Goal: Task Accomplishment & Management: Manage account settings

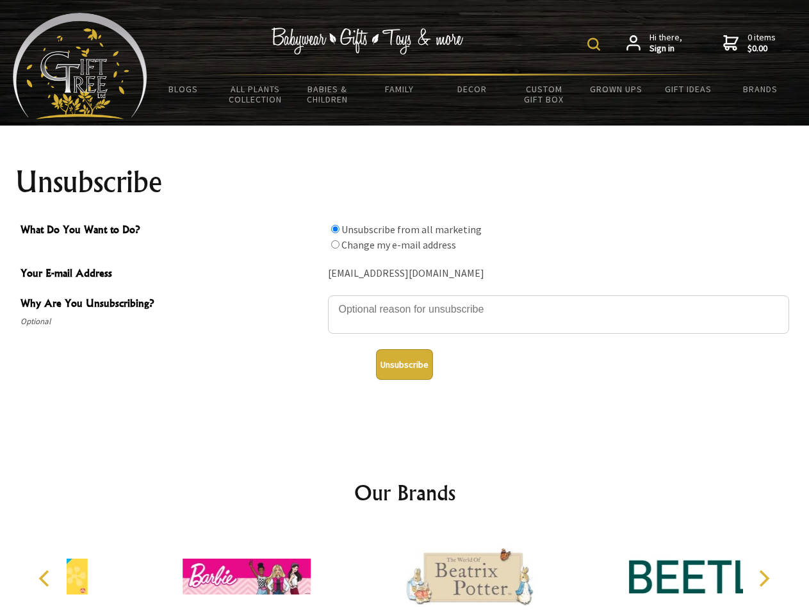
click at [596, 44] on img at bounding box center [593, 44] width 13 height 13
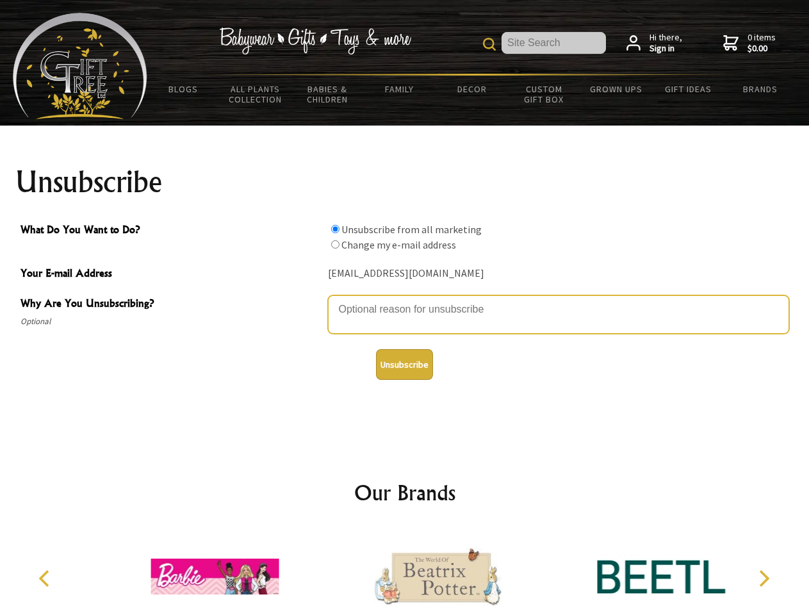
click at [405, 300] on textarea "Why Are You Unsubscribing?" at bounding box center [558, 314] width 461 height 38
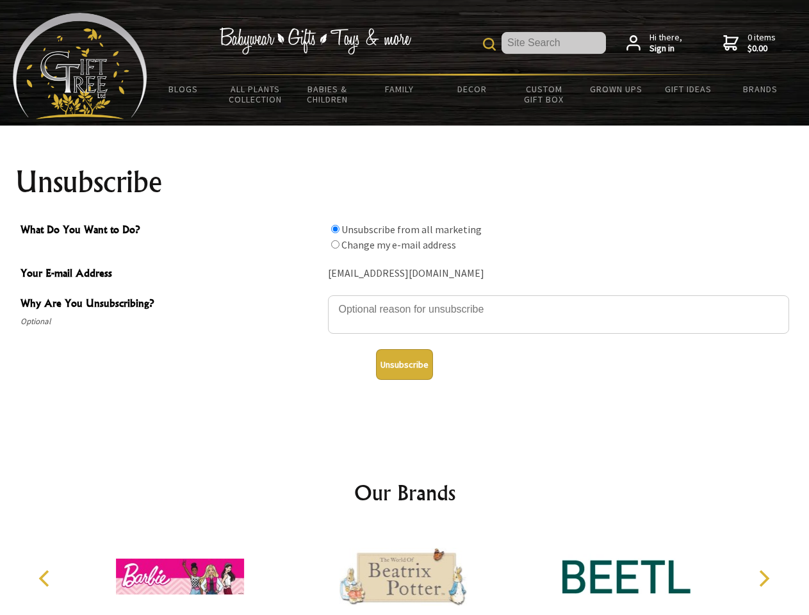
click at [335, 229] on input "What Do You Want to Do?" at bounding box center [335, 229] width 8 height 8
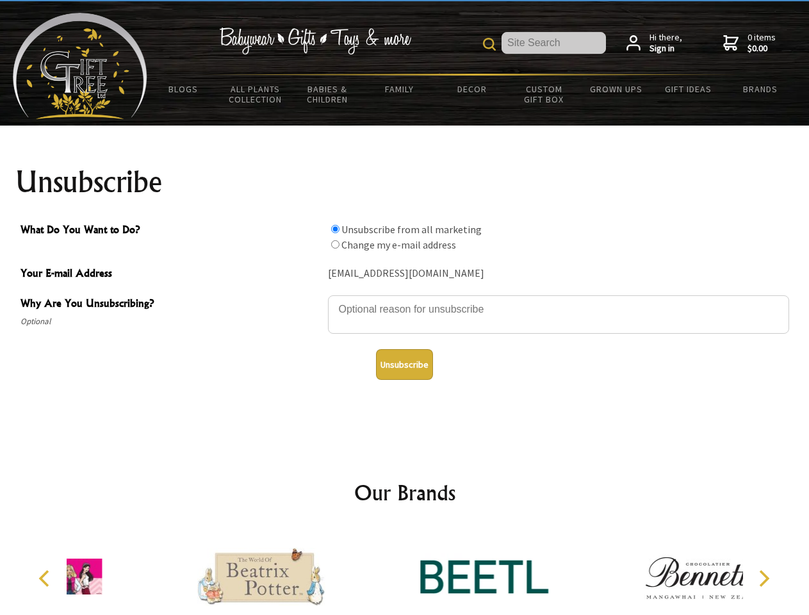
click at [335, 244] on input "What Do You Want to Do?" at bounding box center [335, 244] width 8 height 8
click at [404, 364] on button "Unsubscribe" at bounding box center [404, 364] width 57 height 31
radio input "true"
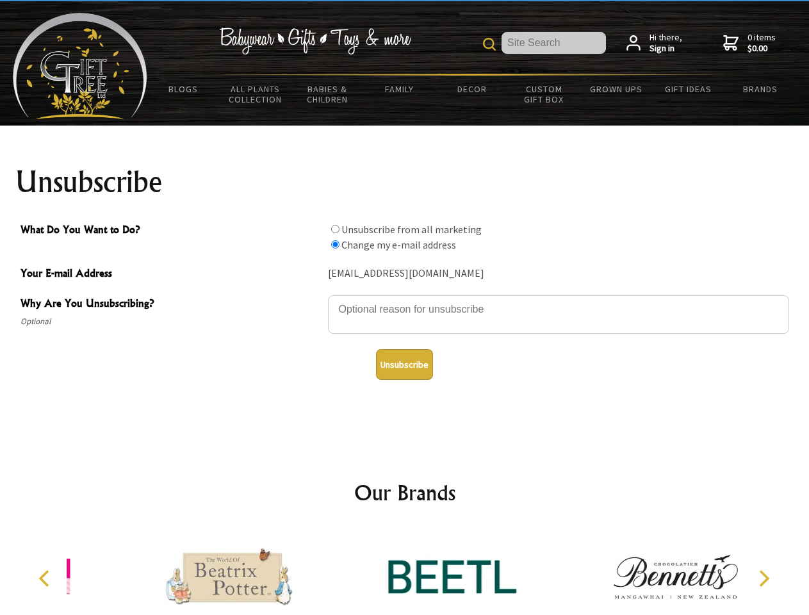
click at [405, 571] on img at bounding box center [452, 576] width 128 height 96
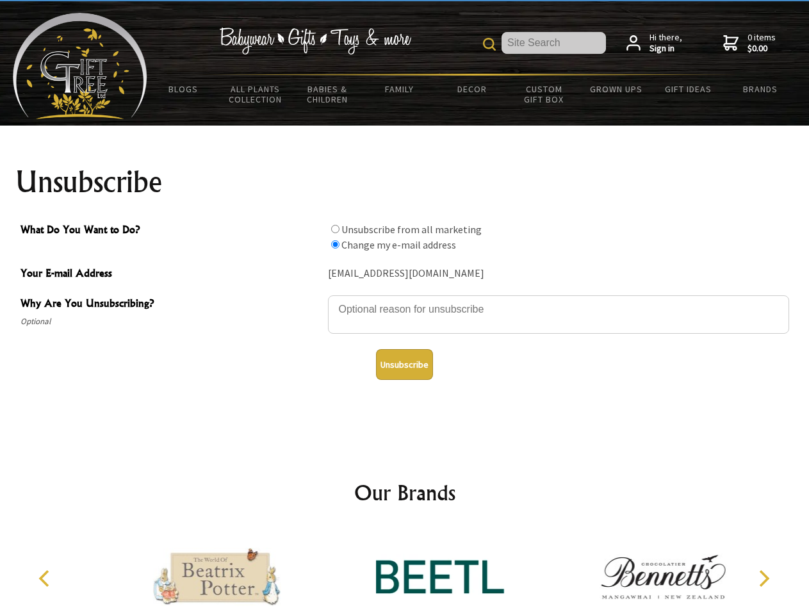
click at [46, 578] on icon "Previous" at bounding box center [45, 578] width 17 height 17
click at [764, 578] on icon "Next" at bounding box center [763, 578] width 17 height 17
